Goal: Task Accomplishment & Management: Complete application form

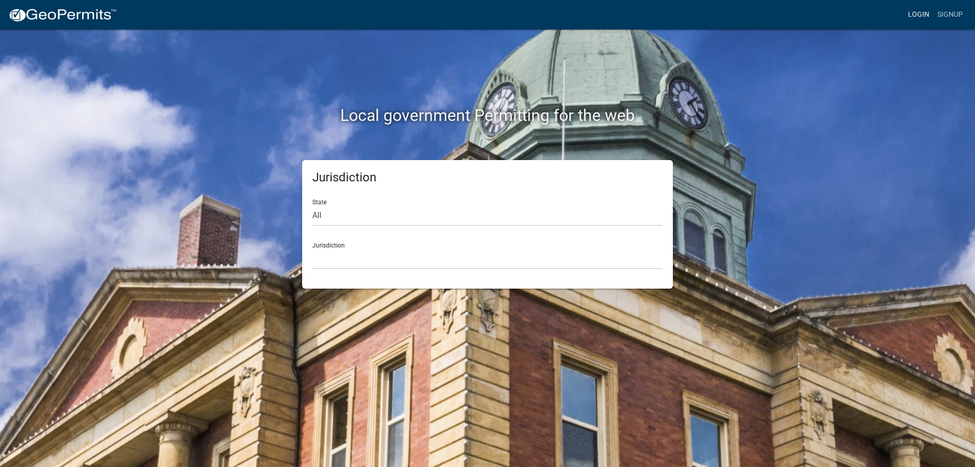
click at [921, 7] on link "Login" at bounding box center [918, 14] width 29 height 19
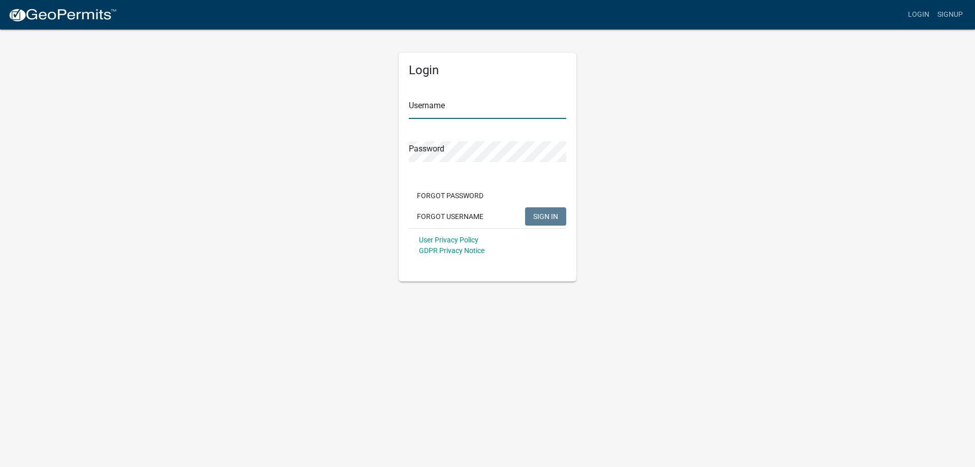
type input "[EMAIL_ADDRESS][DOMAIN_NAME]"
click at [546, 212] on span "SIGN IN" at bounding box center [545, 216] width 25 height 8
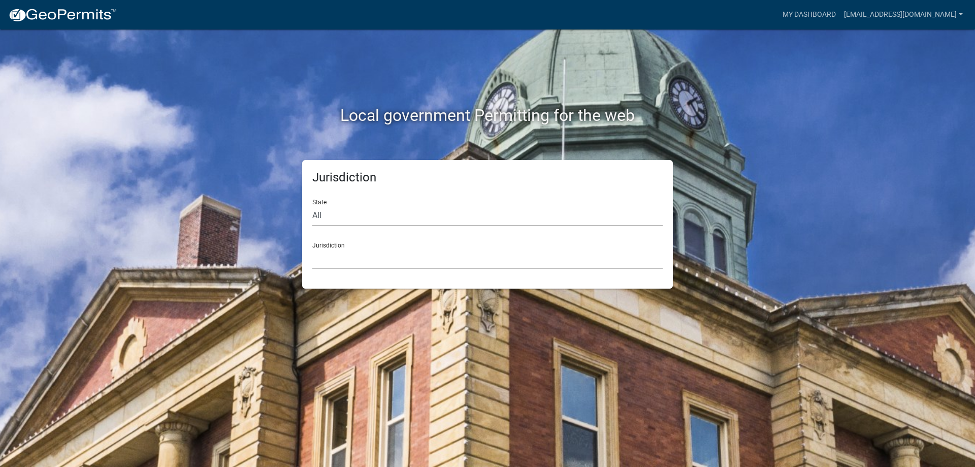
click at [374, 217] on select "All [US_STATE] [US_STATE] [US_STATE] [US_STATE] [US_STATE] [US_STATE] [US_STATE…" at bounding box center [487, 215] width 351 height 21
select select "[US_STATE]"
click at [312, 205] on select "All [US_STATE] [US_STATE] [US_STATE] [US_STATE] [US_STATE] [US_STATE] [US_STATE…" at bounding box center [487, 215] width 351 height 21
click at [341, 253] on select "City of [GEOGRAPHIC_DATA], [US_STATE] City of [GEOGRAPHIC_DATA], [US_STATE] Cit…" at bounding box center [487, 258] width 351 height 21
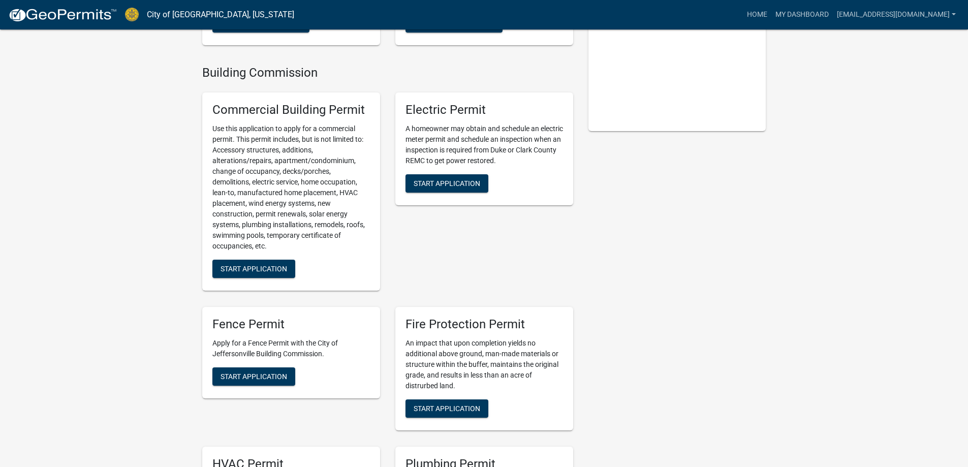
scroll to position [102, 0]
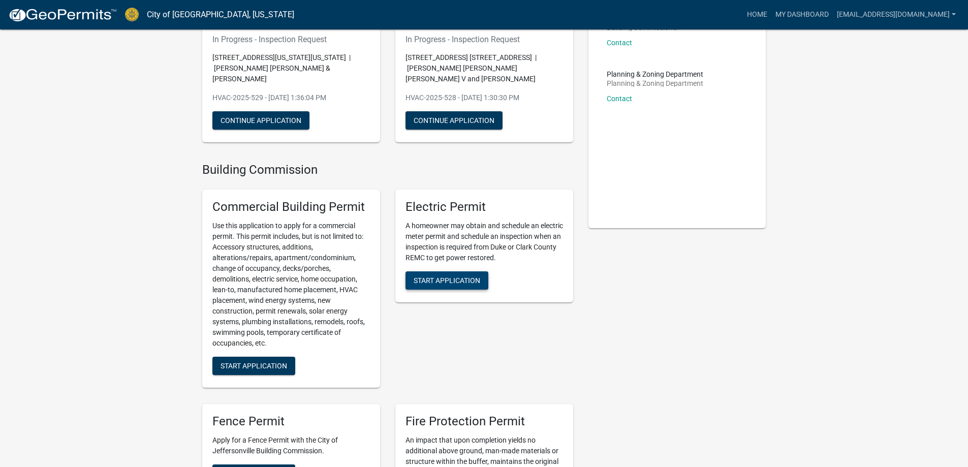
click at [452, 282] on span "Start Application" at bounding box center [446, 280] width 67 height 8
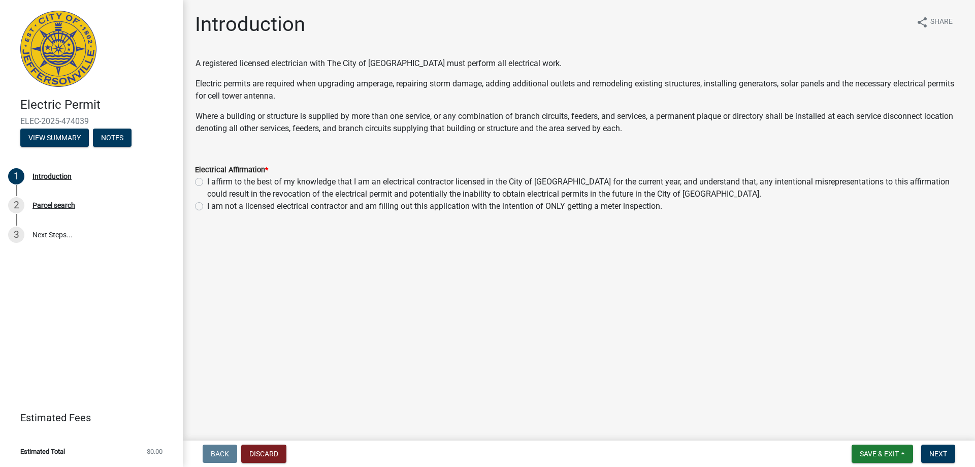
click at [207, 182] on label "I affirm to the best of my knowledge that I am an electrical contractor license…" at bounding box center [585, 188] width 756 height 24
click at [207, 182] on input "I affirm to the best of my knowledge that I am an electrical contractor license…" at bounding box center [210, 179] width 7 height 7
radio input "true"
click at [937, 455] on span "Next" at bounding box center [939, 454] width 18 height 8
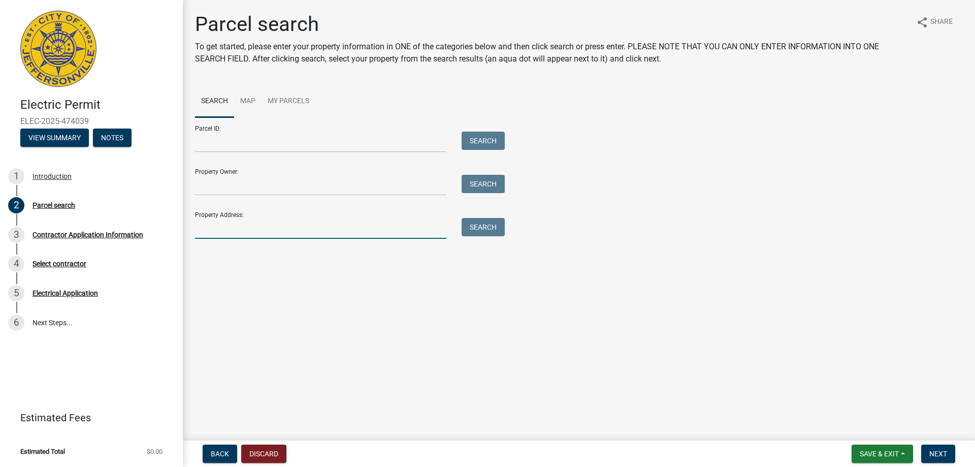
drag, startPoint x: 229, startPoint y: 223, endPoint x: 338, endPoint y: 236, distance: 109.5
click at [229, 223] on input "Property Address:" at bounding box center [320, 228] width 251 height 21
type input "807 watt st"
click at [495, 229] on button "Search" at bounding box center [483, 227] width 43 height 18
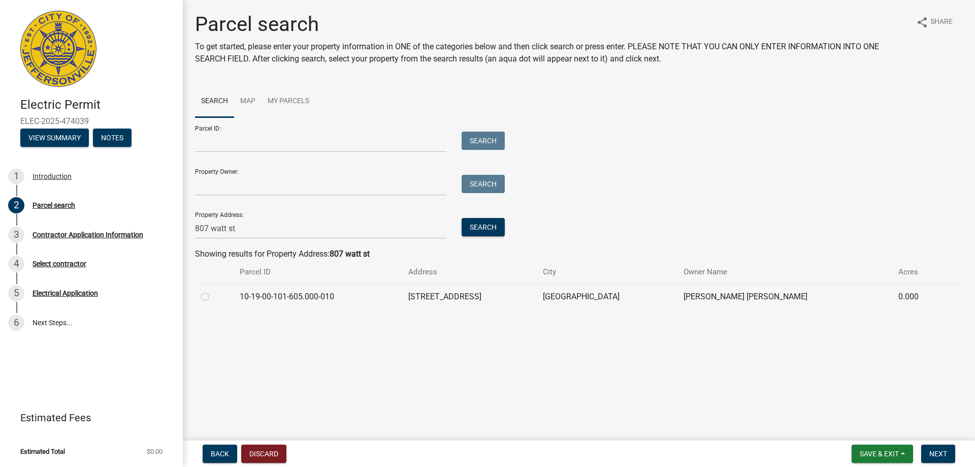
click at [213, 291] on label at bounding box center [213, 291] width 0 height 0
click at [213, 294] on input "radio" at bounding box center [216, 294] width 7 height 7
radio input "true"
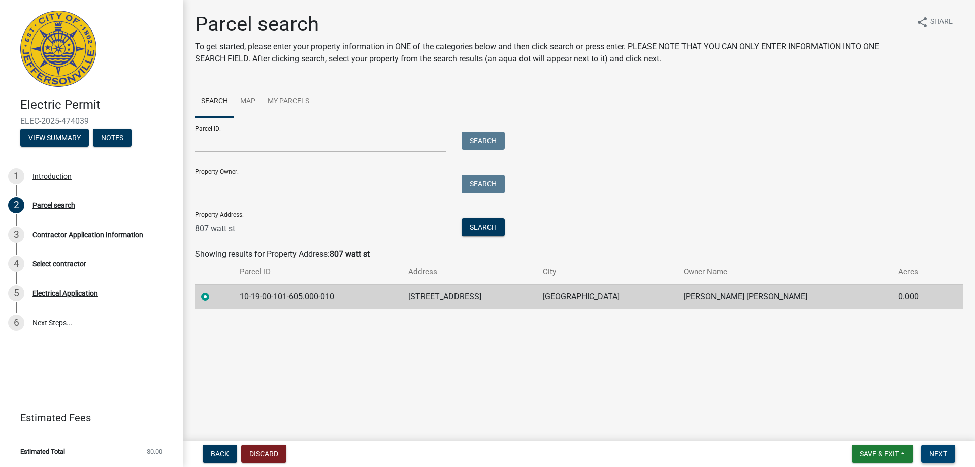
click at [938, 449] on button "Next" at bounding box center [938, 453] width 34 height 18
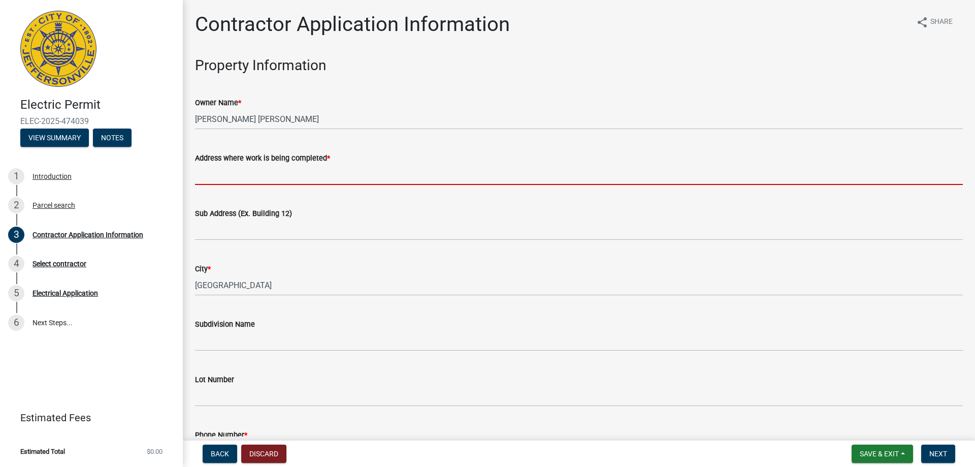
click at [238, 175] on input "Address where work is being completed *" at bounding box center [579, 174] width 768 height 21
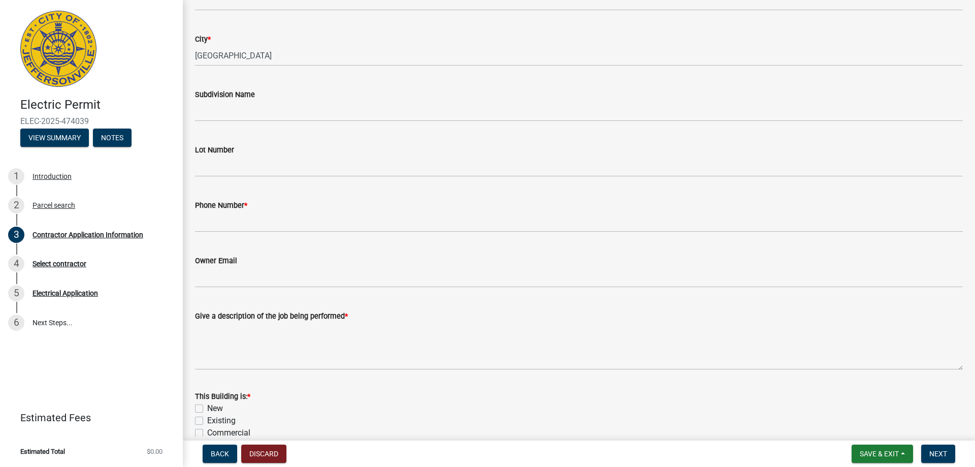
scroll to position [305, 0]
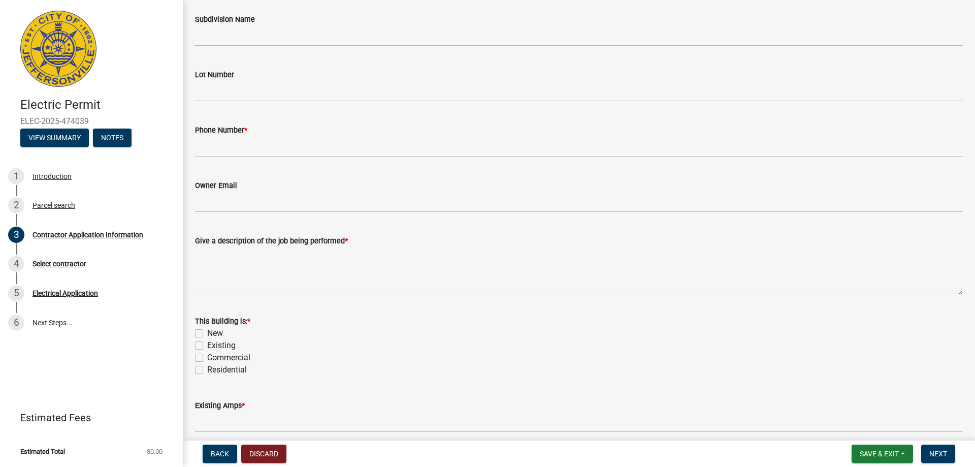
type input "[GEOGRAPHIC_DATA]"
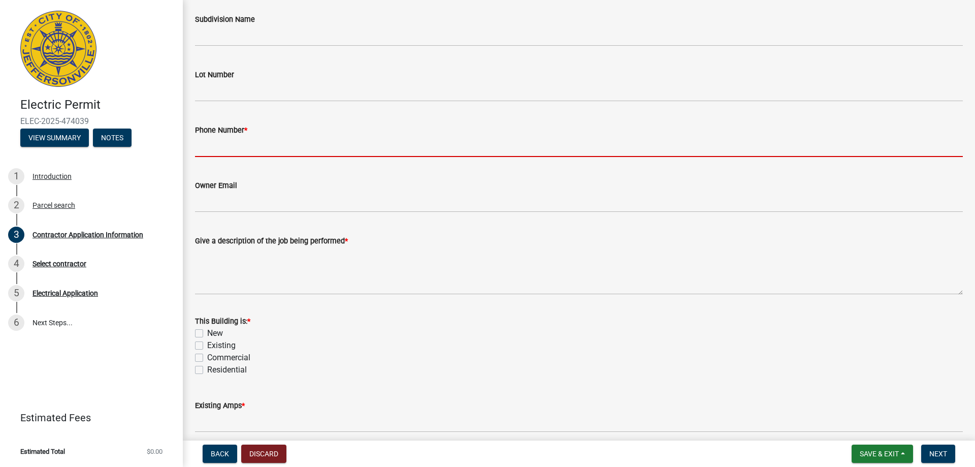
click at [223, 148] on input "Phone Number *" at bounding box center [579, 146] width 768 height 21
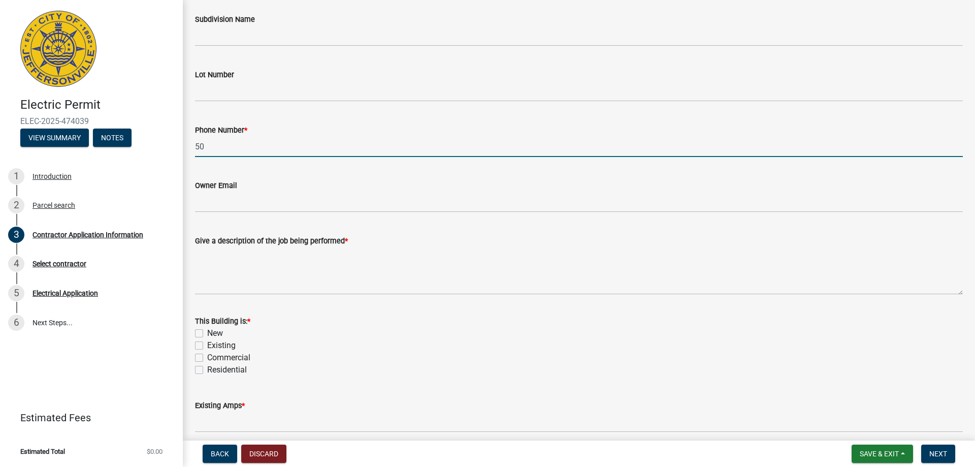
type input "5"
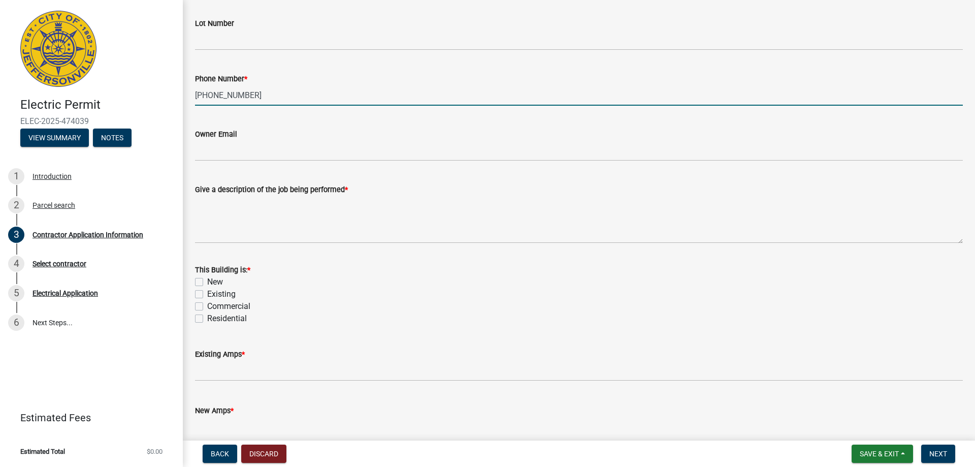
scroll to position [406, 0]
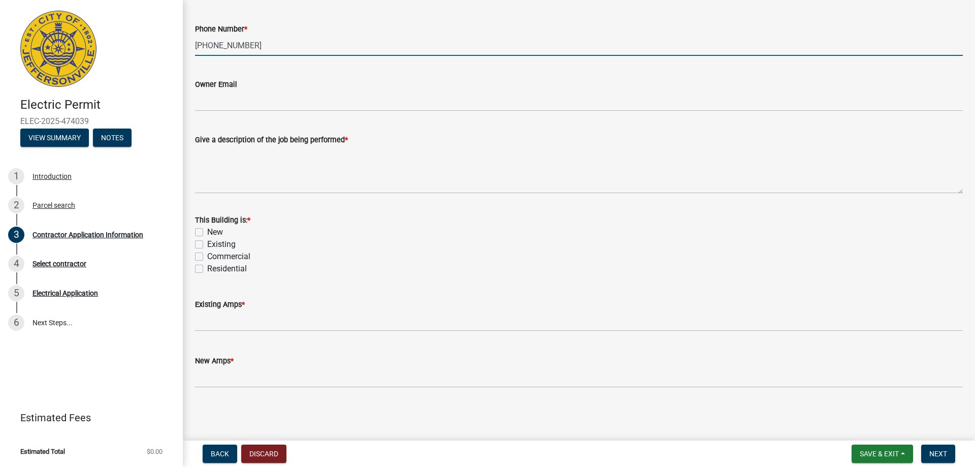
type input "[PHONE_NUMBER]"
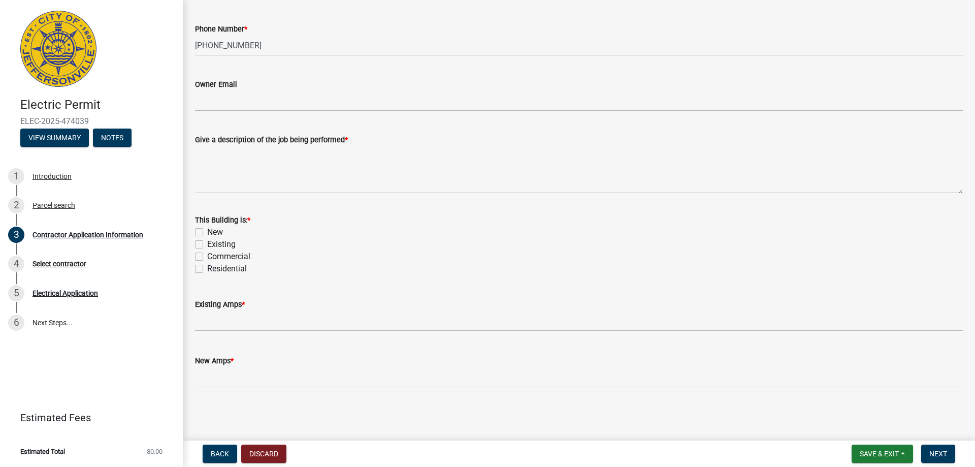
click at [207, 243] on label "Existing" at bounding box center [221, 244] width 28 height 12
click at [207, 243] on input "Existing" at bounding box center [210, 241] width 7 height 7
checkbox input "true"
checkbox input "false"
checkbox input "true"
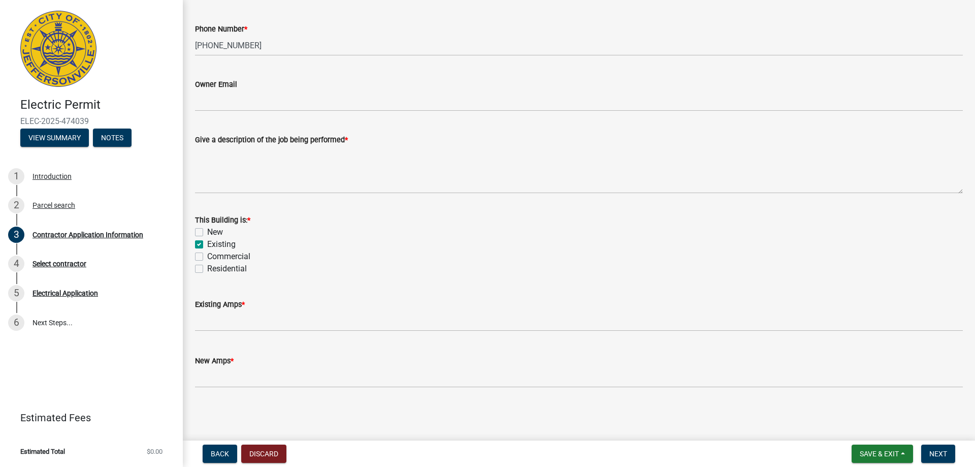
checkbox input "false"
click at [207, 267] on label "Residential" at bounding box center [227, 269] width 40 height 12
click at [207, 267] on input "Residential" at bounding box center [210, 266] width 7 height 7
checkbox input "true"
checkbox input "false"
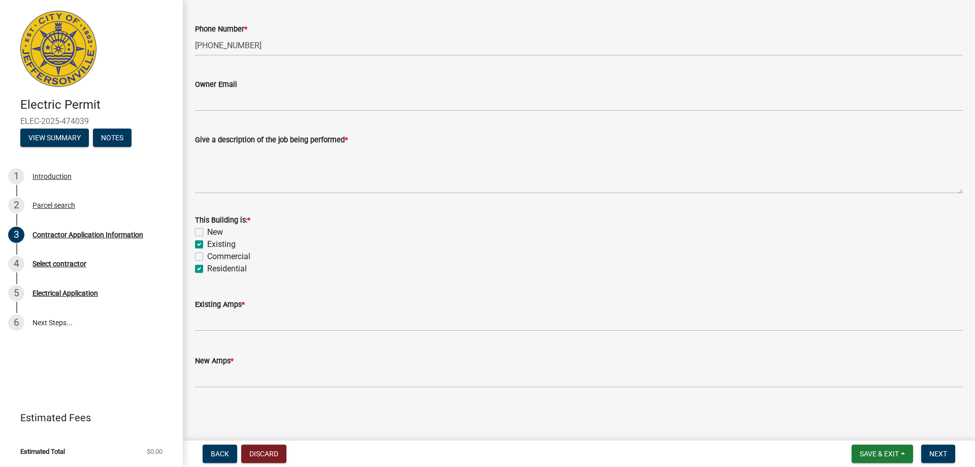
checkbox input "true"
checkbox input "false"
checkbox input "true"
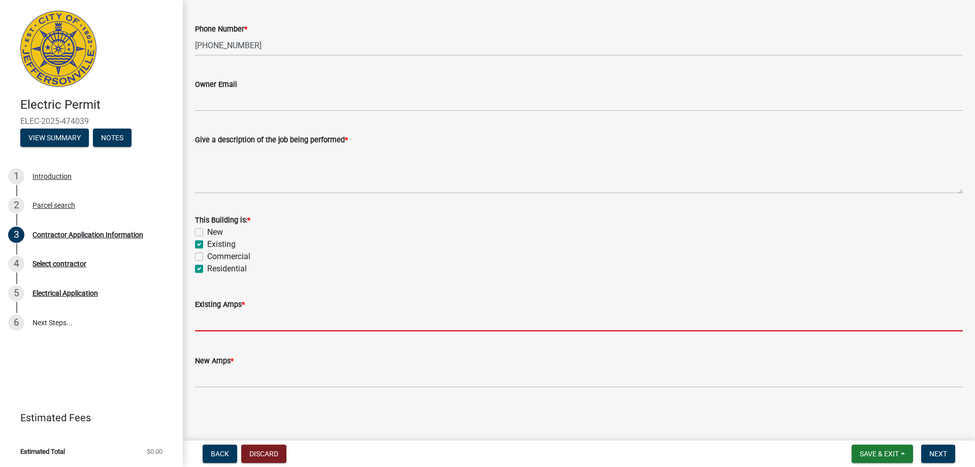
click at [228, 314] on input "text" at bounding box center [579, 320] width 768 height 21
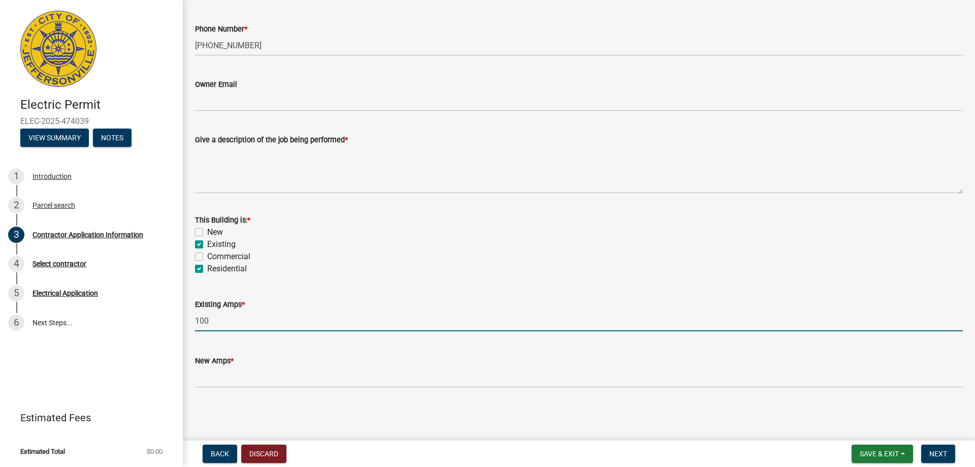
type input "100"
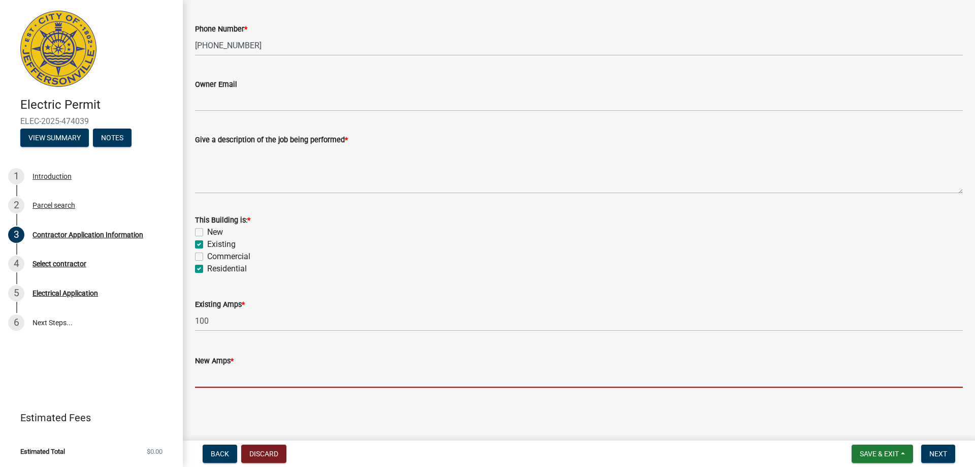
click at [234, 372] on input "text" at bounding box center [579, 377] width 768 height 21
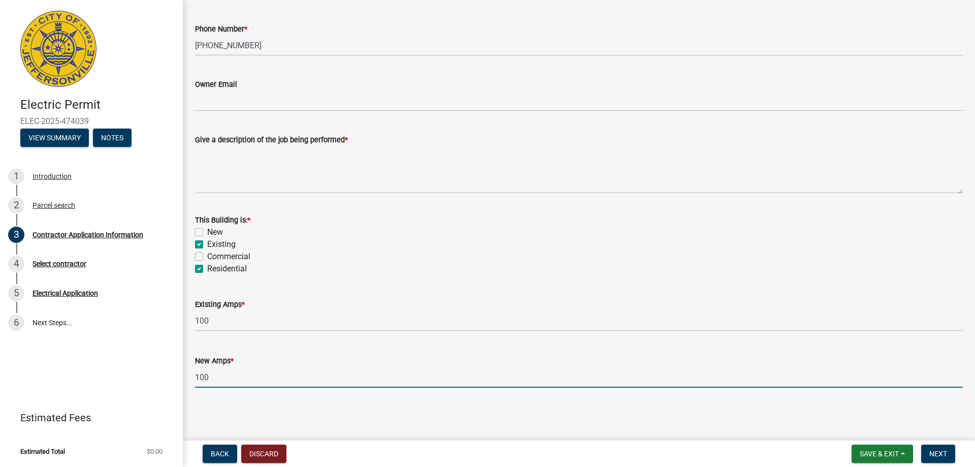
type input "100"
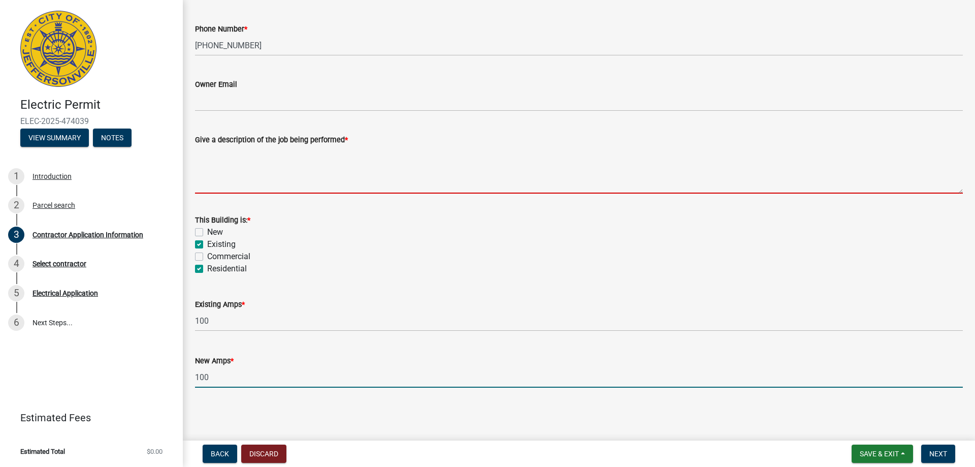
click at [312, 158] on textarea "Give a description of the job being performed *" at bounding box center [579, 170] width 768 height 48
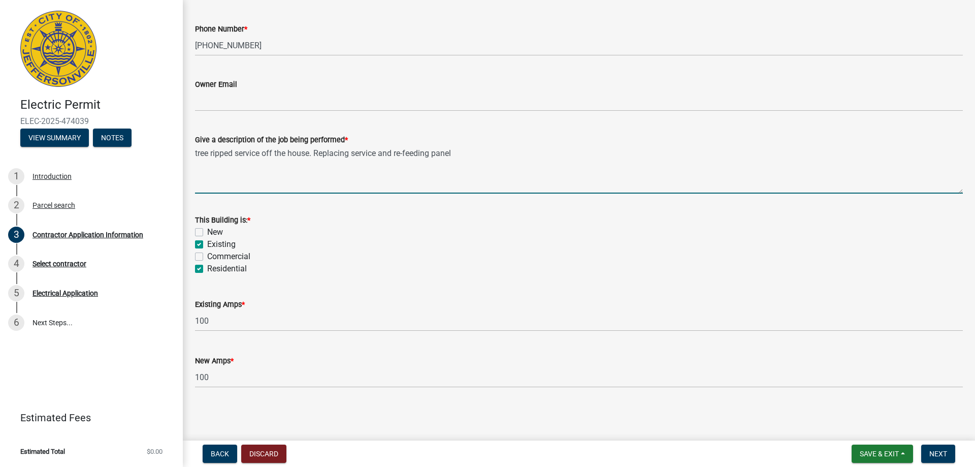
click at [196, 148] on textarea "tree ripped service off the house. Replacing service and re-feeding panel" at bounding box center [579, 170] width 768 height 48
click at [484, 155] on textarea "Tree ripped service off the house. Replacing service and re-feeding panel" at bounding box center [579, 170] width 768 height 48
drag, startPoint x: 197, startPoint y: 151, endPoint x: 297, endPoint y: 145, distance: 100.3
click at [197, 152] on textarea "Tree ripped service off the house. Replacing service and re-feeding panel." at bounding box center [579, 170] width 768 height 48
type textarea "Emergency Repair - Tree ripped service off the house. Replacing service and re-…"
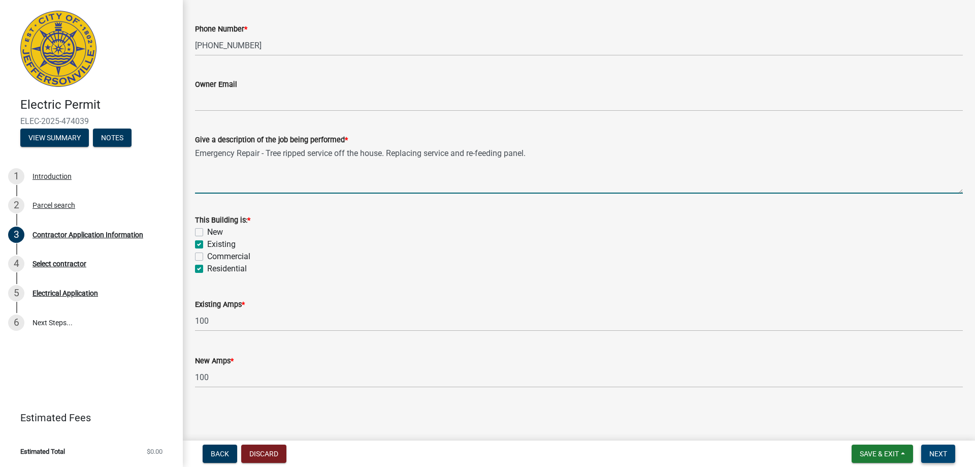
click at [943, 447] on button "Next" at bounding box center [938, 453] width 34 height 18
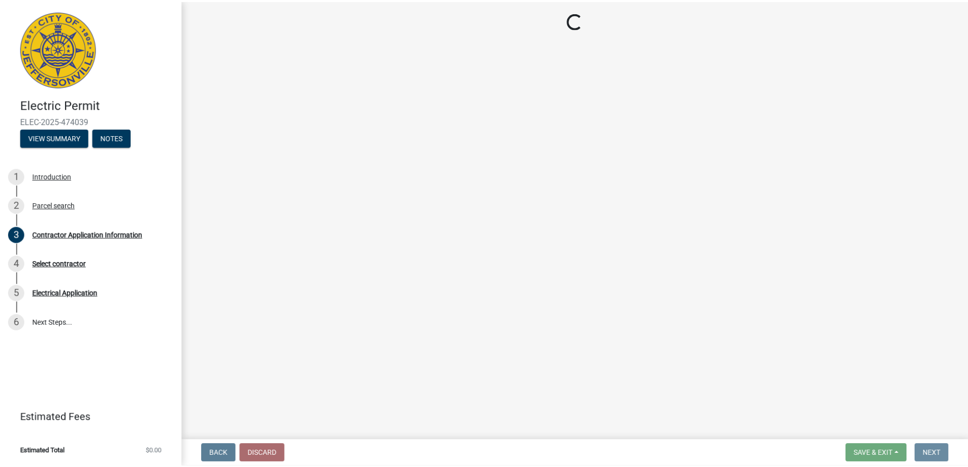
scroll to position [0, 0]
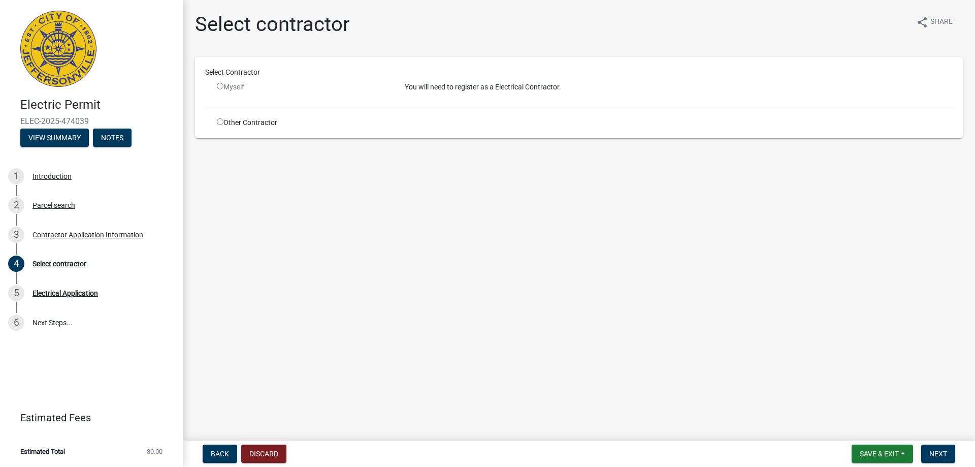
click at [217, 121] on input "radio" at bounding box center [220, 121] width 7 height 7
radio input "true"
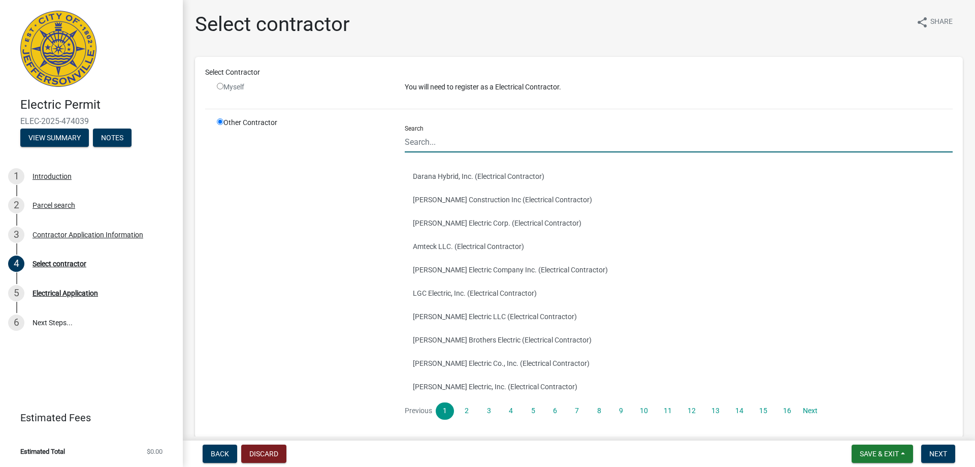
click at [467, 140] on input "Search" at bounding box center [679, 142] width 548 height 21
type input "[PERSON_NAME] Heating and Cooling"
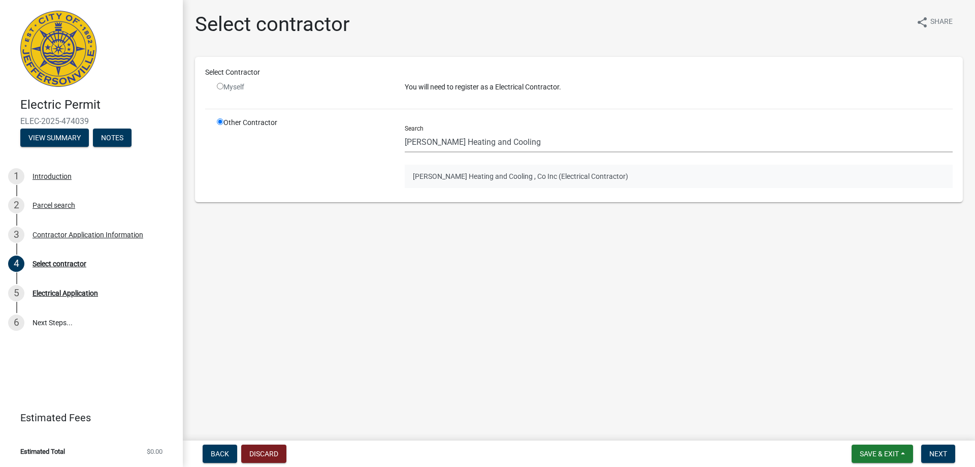
click at [488, 181] on button "[PERSON_NAME] Heating and Cooling , Co Inc (Electrical Contractor)" at bounding box center [679, 176] width 548 height 23
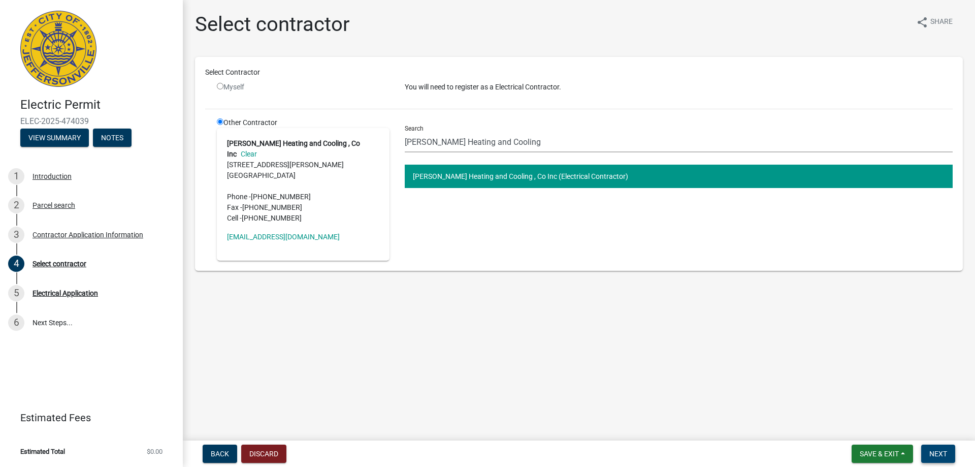
click at [940, 453] on span "Next" at bounding box center [939, 454] width 18 height 8
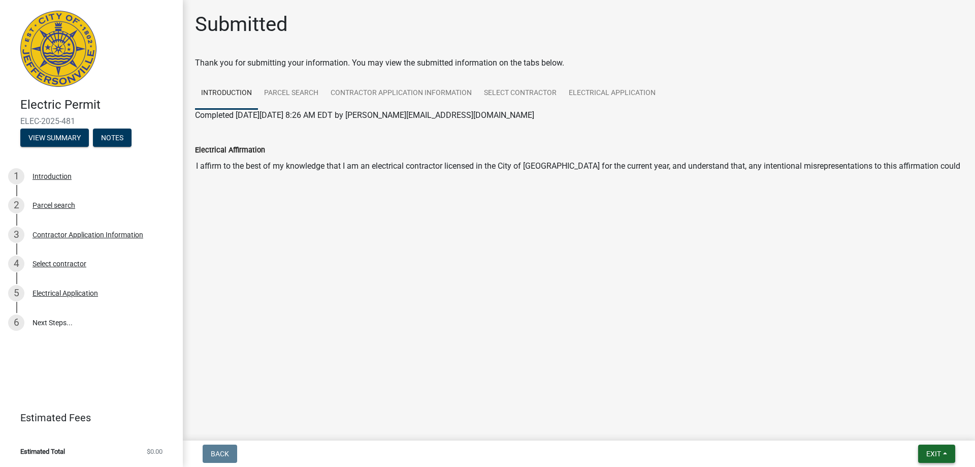
click at [928, 456] on span "Exit" at bounding box center [934, 454] width 15 height 8
click at [908, 430] on button "Save & Exit" at bounding box center [914, 427] width 81 height 24
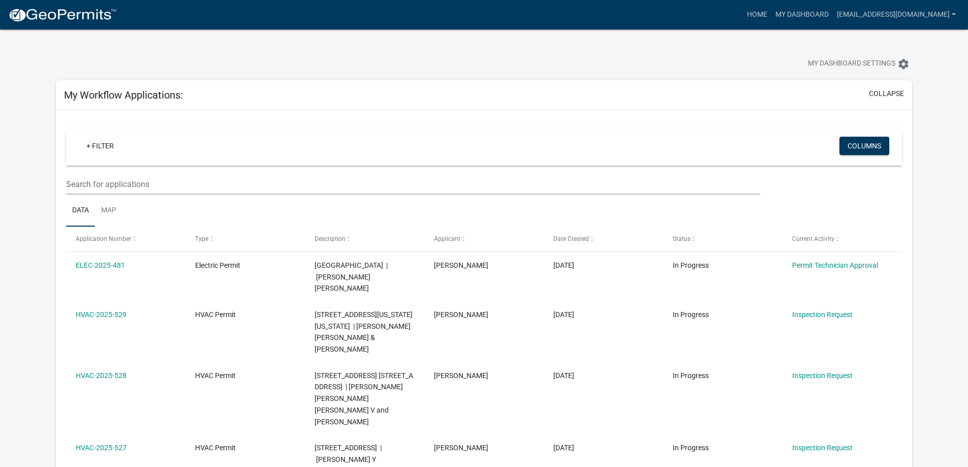
click at [259, 41] on div "My Dashboard Settings settings" at bounding box center [483, 52] width 871 height 47
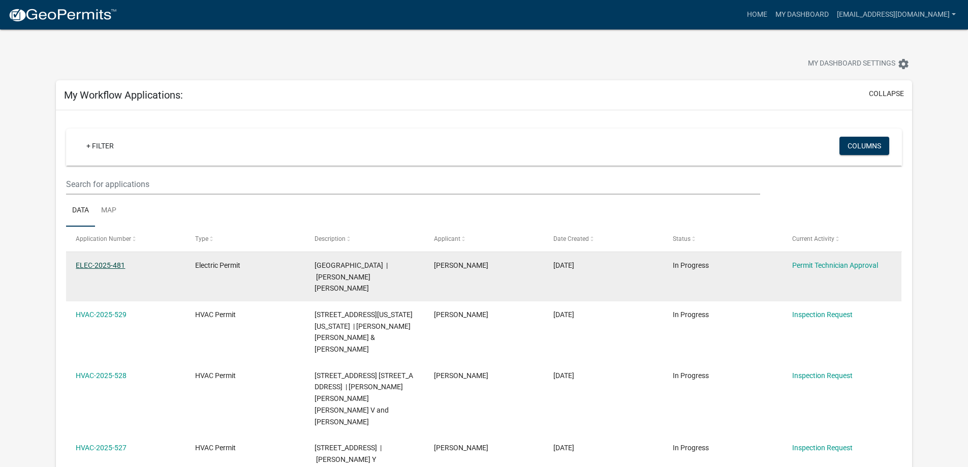
click at [116, 265] on link "ELEC-2025-481" at bounding box center [100, 265] width 49 height 8
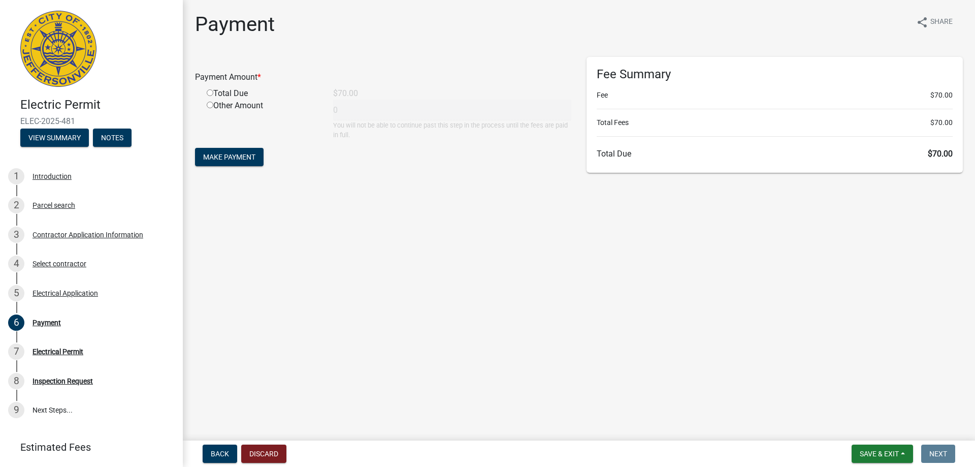
click at [207, 90] on input "radio" at bounding box center [210, 92] width 7 height 7
radio input "true"
type input "70"
click at [230, 161] on span "Make Payment" at bounding box center [229, 157] width 52 height 8
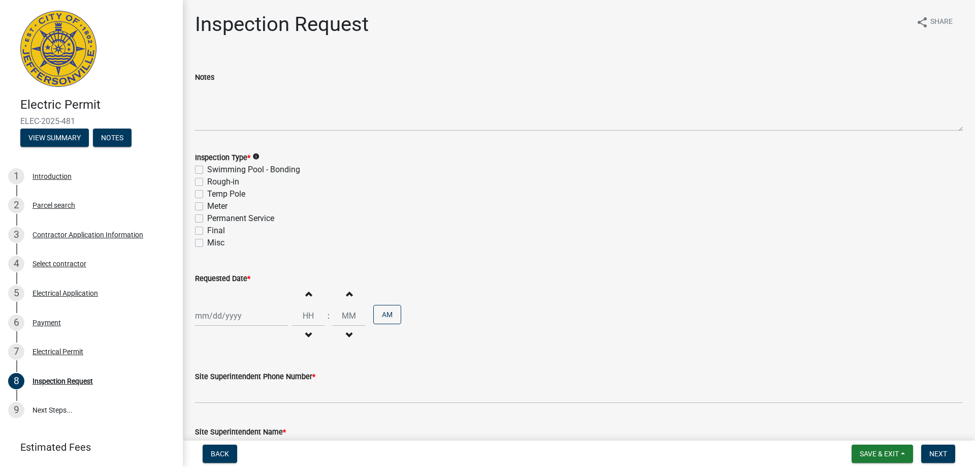
click at [207, 229] on label "Final" at bounding box center [216, 231] width 18 height 12
click at [207, 229] on input "Final" at bounding box center [210, 228] width 7 height 7
checkbox input "true"
checkbox input "false"
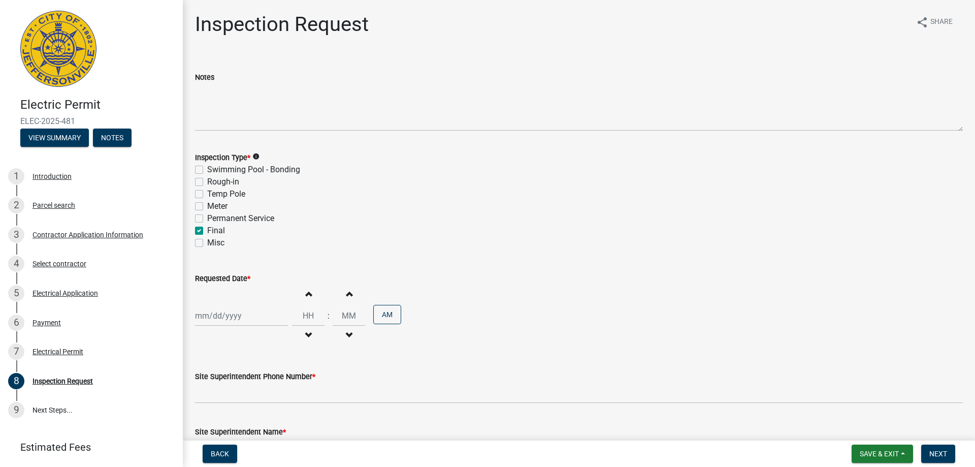
checkbox input "false"
checkbox input "true"
checkbox input "false"
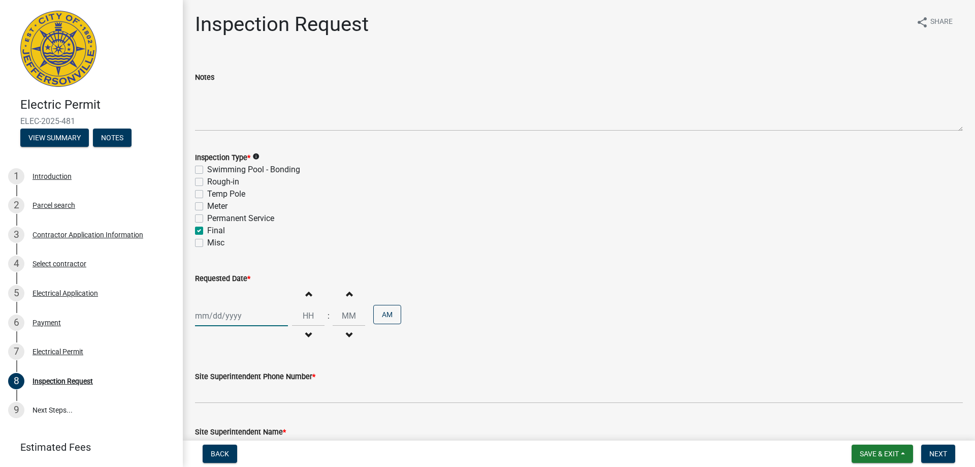
click at [221, 313] on div at bounding box center [241, 315] width 93 height 21
select select "9"
select select "2025"
click at [273, 209] on div "5" at bounding box center [270, 213] width 16 height 16
type input "[DATE]"
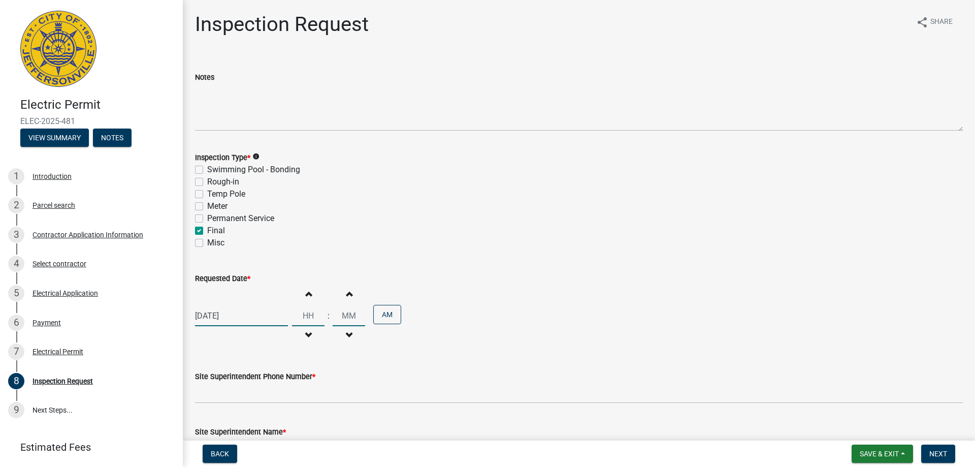
click at [309, 317] on input "Hours" at bounding box center [308, 315] width 33 height 21
type input "01"
type input "00"
click at [340, 321] on input "00" at bounding box center [349, 315] width 33 height 21
click at [378, 314] on button "AM" at bounding box center [387, 314] width 28 height 19
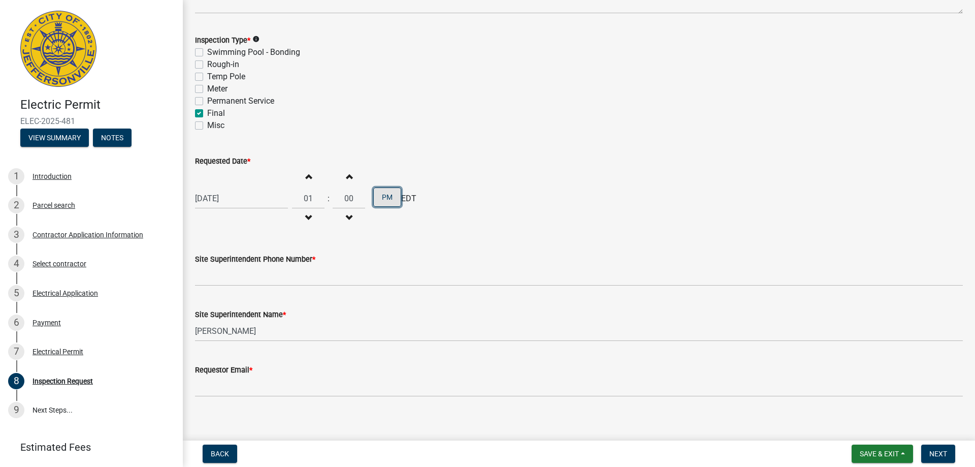
scroll to position [125, 0]
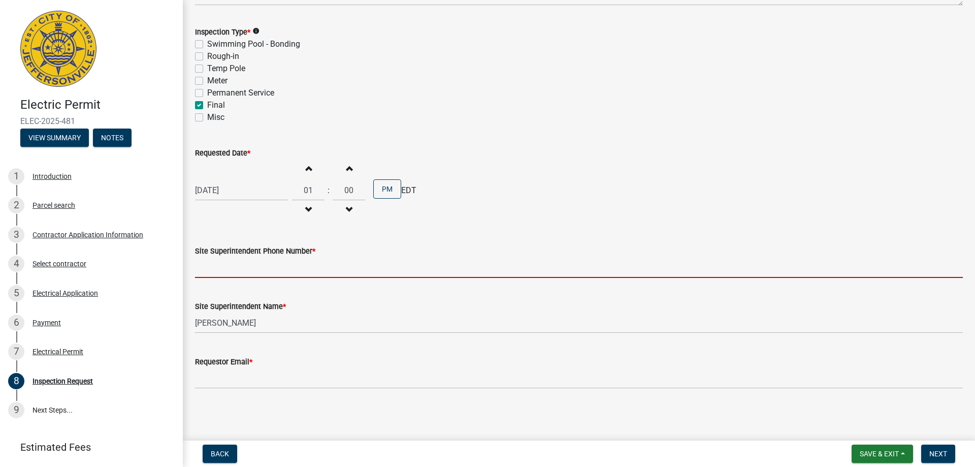
click at [246, 268] on input "Site Superintendent Phone Number *" at bounding box center [579, 267] width 768 height 21
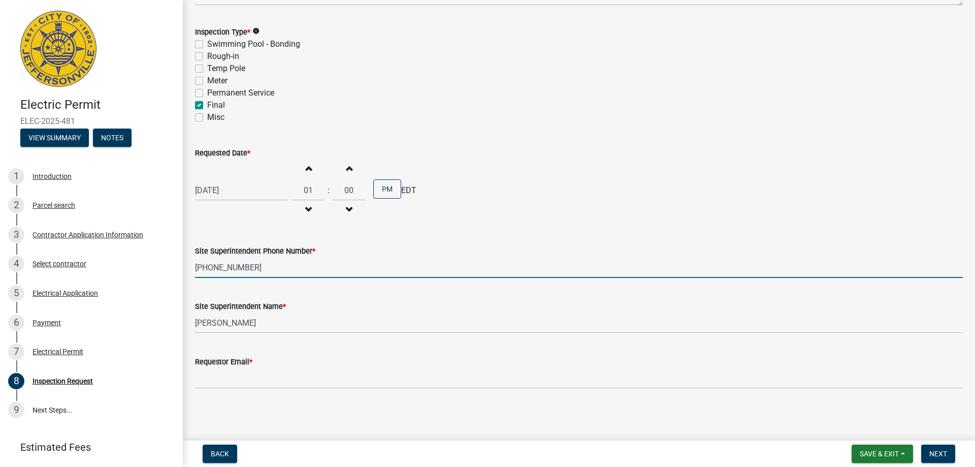
type input "502-640-1656"
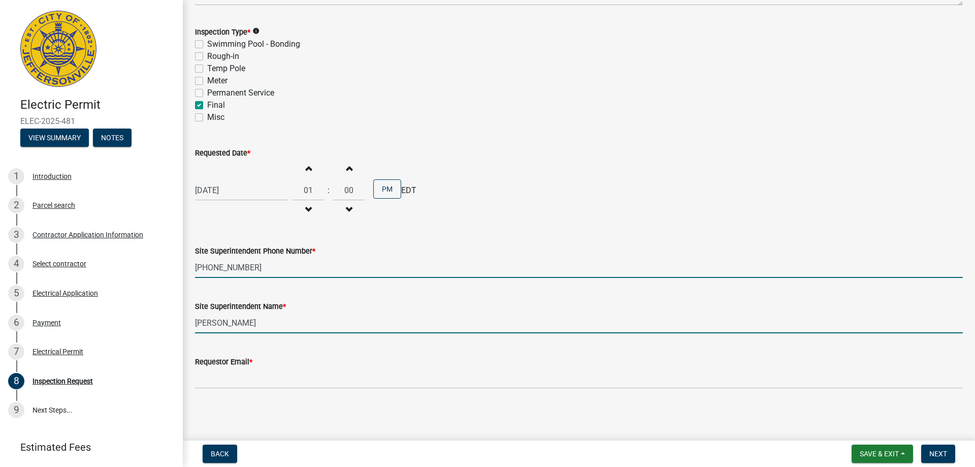
click at [271, 321] on input "[PERSON_NAME]" at bounding box center [579, 322] width 768 height 21
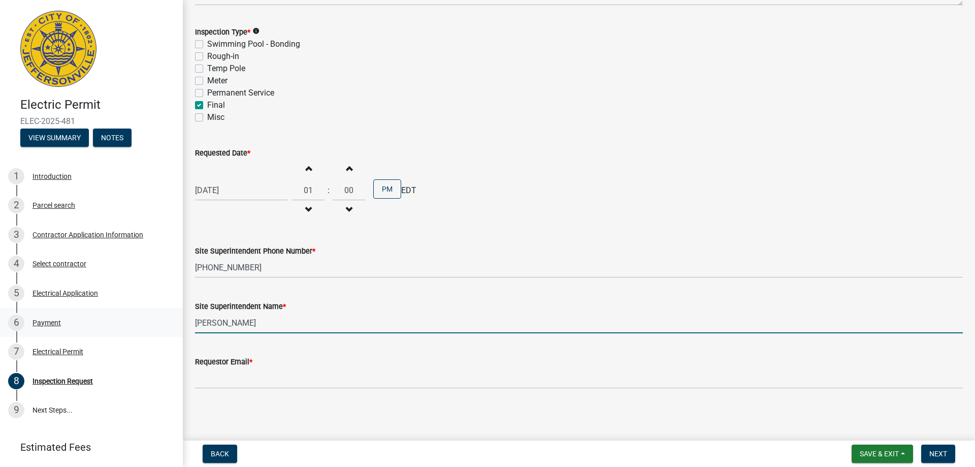
drag, startPoint x: 274, startPoint y: 321, endPoint x: 150, endPoint y: 316, distance: 124.5
click at [150, 316] on div "Electric Permit ELEC-2025-481 View Summary Notes 1 Introduction 2 Parcel search…" at bounding box center [487, 233] width 975 height 467
type input "Mark Lyons"
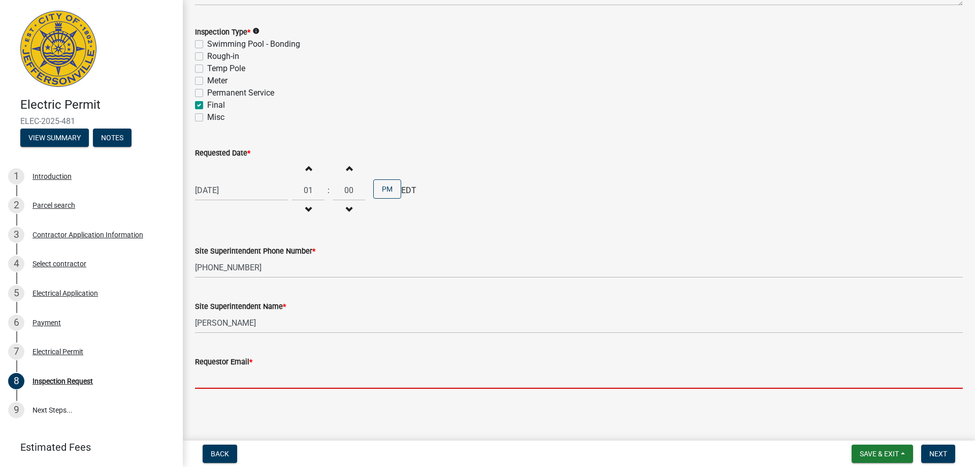
click at [215, 383] on input "Requestor Email *" at bounding box center [579, 378] width 768 height 21
type input "jbrooks-geary@bryanthvac.com"
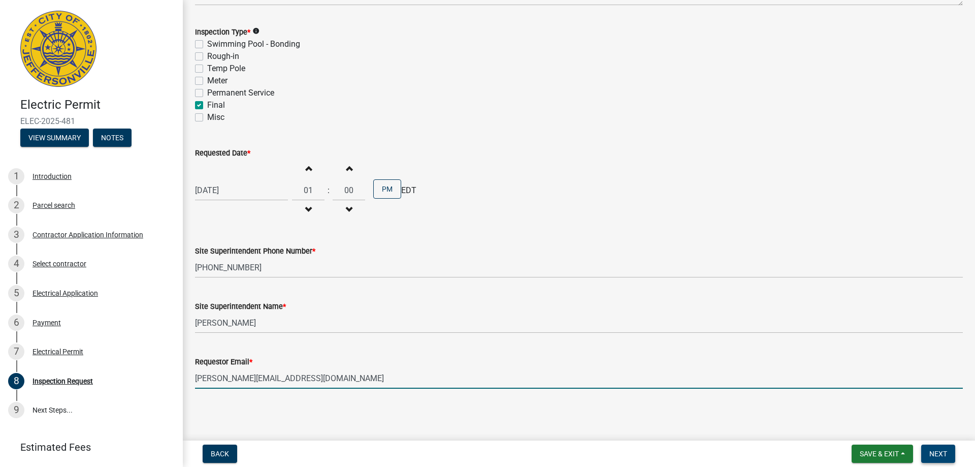
click at [935, 451] on span "Next" at bounding box center [939, 454] width 18 height 8
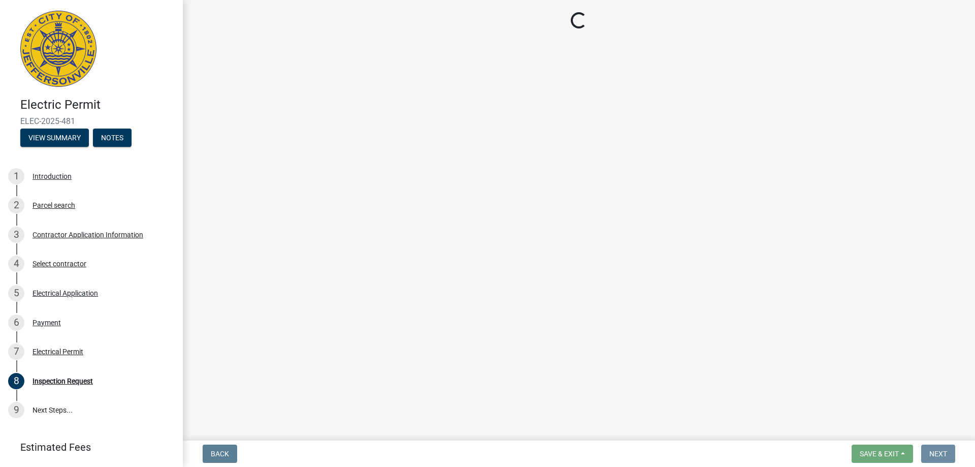
scroll to position [0, 0]
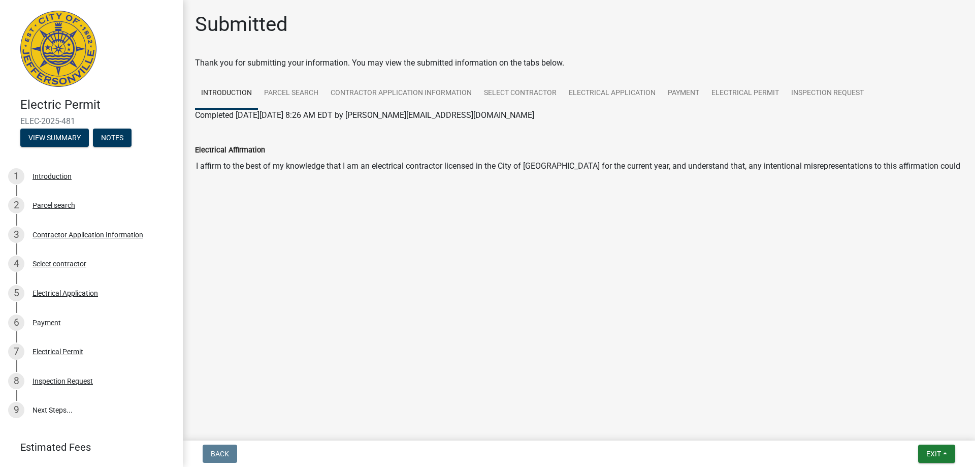
drag, startPoint x: 79, startPoint y: 121, endPoint x: 27, endPoint y: 116, distance: 52.6
click at [27, 116] on span "ELEC-2025-481" at bounding box center [91, 121] width 142 height 10
click at [78, 117] on span "ELEC-2025-481" at bounding box center [91, 121] width 142 height 10
drag, startPoint x: 75, startPoint y: 123, endPoint x: 20, endPoint y: 121, distance: 54.4
click at [20, 121] on span "ELEC-2025-481" at bounding box center [91, 121] width 142 height 10
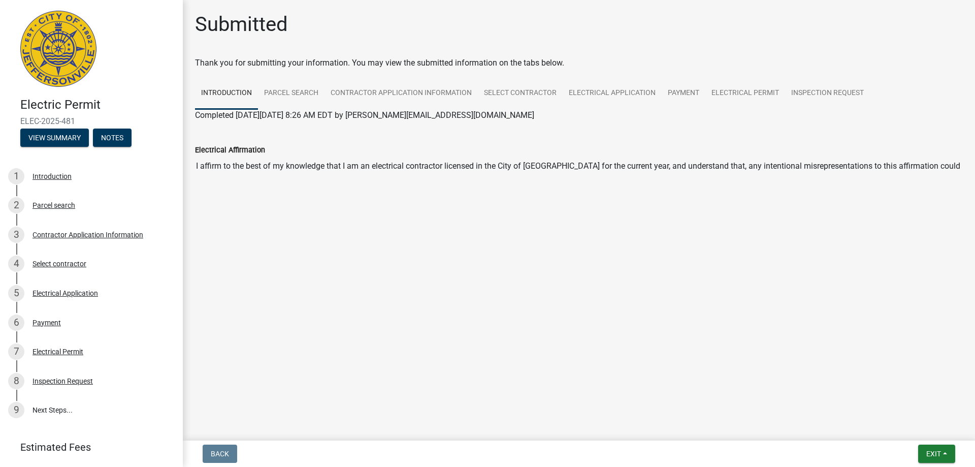
copy span "ELEC-2025-481"
click at [355, 248] on main "Submitted Thank you for submitting your information. You may view the submitted…" at bounding box center [579, 218] width 792 height 436
click at [924, 453] on button "Exit" at bounding box center [936, 453] width 37 height 18
click at [917, 430] on button "Save & Exit" at bounding box center [914, 427] width 81 height 24
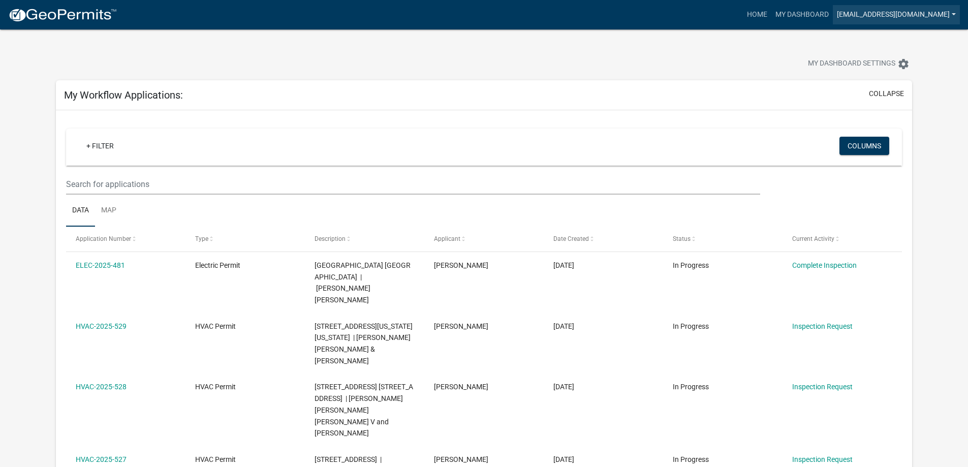
click at [943, 12] on link "[EMAIL_ADDRESS][DOMAIN_NAME]" at bounding box center [896, 14] width 127 height 19
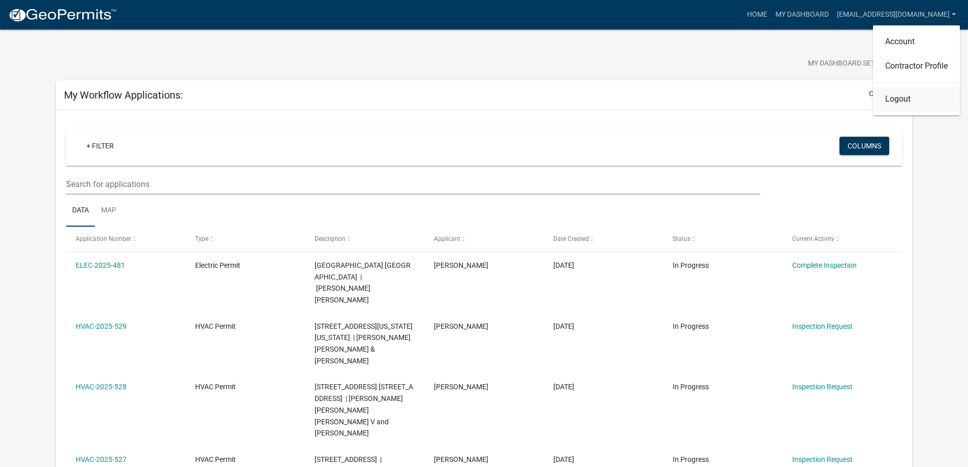
click at [906, 95] on link "Logout" at bounding box center [916, 99] width 87 height 24
